Goal: Find specific page/section: Find specific page/section

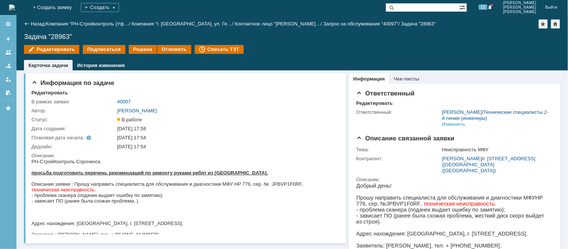
click at [13, 9] on img at bounding box center [12, 7] width 6 height 6
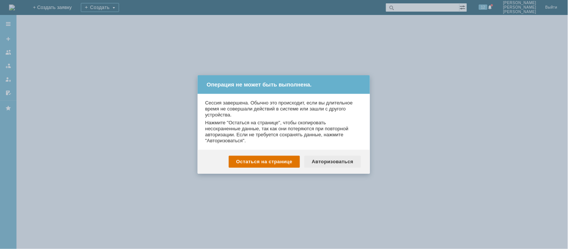
click at [317, 159] on div "Авторизоваться" at bounding box center [333, 162] width 57 height 12
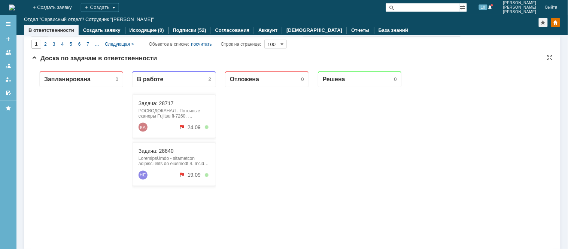
drag, startPoint x: 163, startPoint y: 107, endPoint x: 150, endPoint y: 162, distance: 56.4
click at [150, 162] on div at bounding box center [173, 161] width 71 height 10
click at [152, 160] on div at bounding box center [173, 161] width 71 height 10
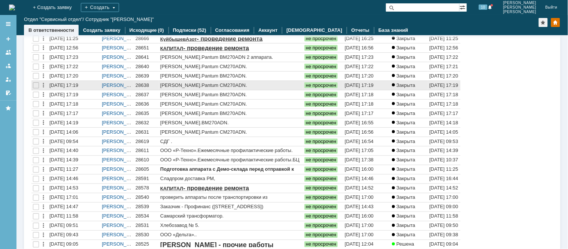
scroll to position [458, 0]
